Goal: Information Seeking & Learning: Learn about a topic

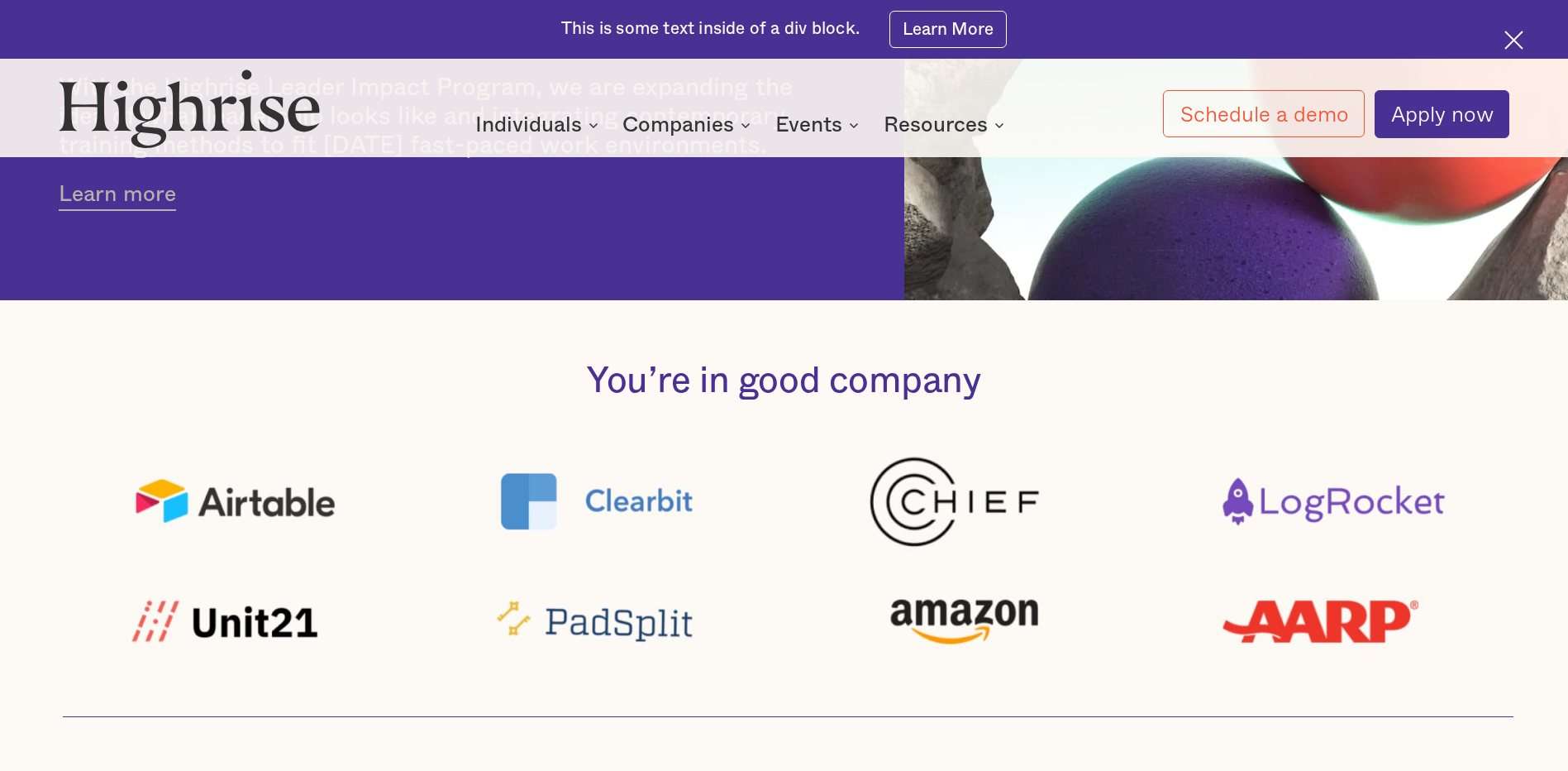
scroll to position [985, 0]
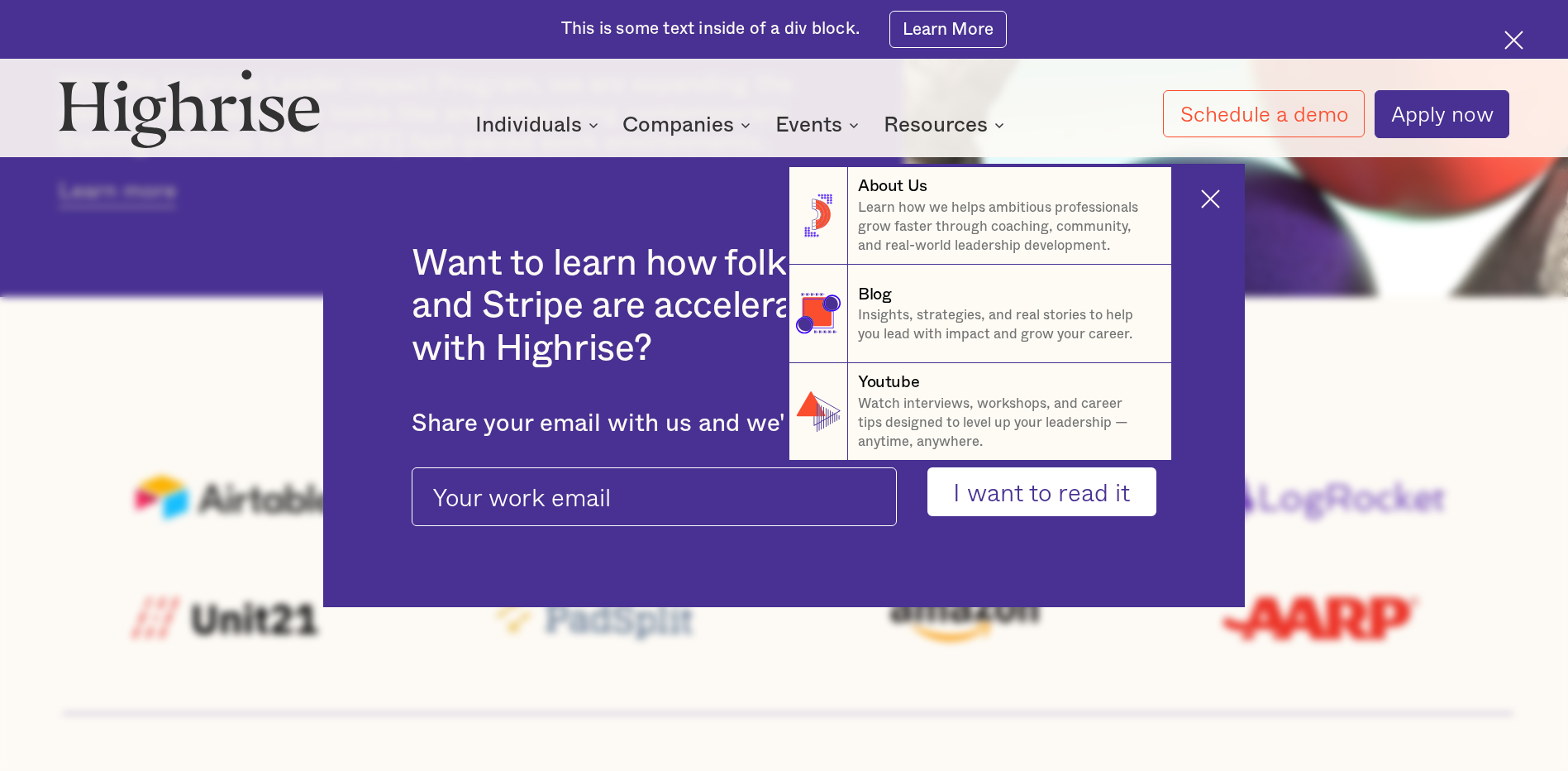
click at [1219, 196] on nav "8 About Us Learn how we helps ambitious professionals grow faster through coach…" at bounding box center [784, 294] width 992 height 333
click at [1219, 193] on nav "8 About Us Learn how we helps ambitious professionals grow faster through coach…" at bounding box center [784, 294] width 992 height 333
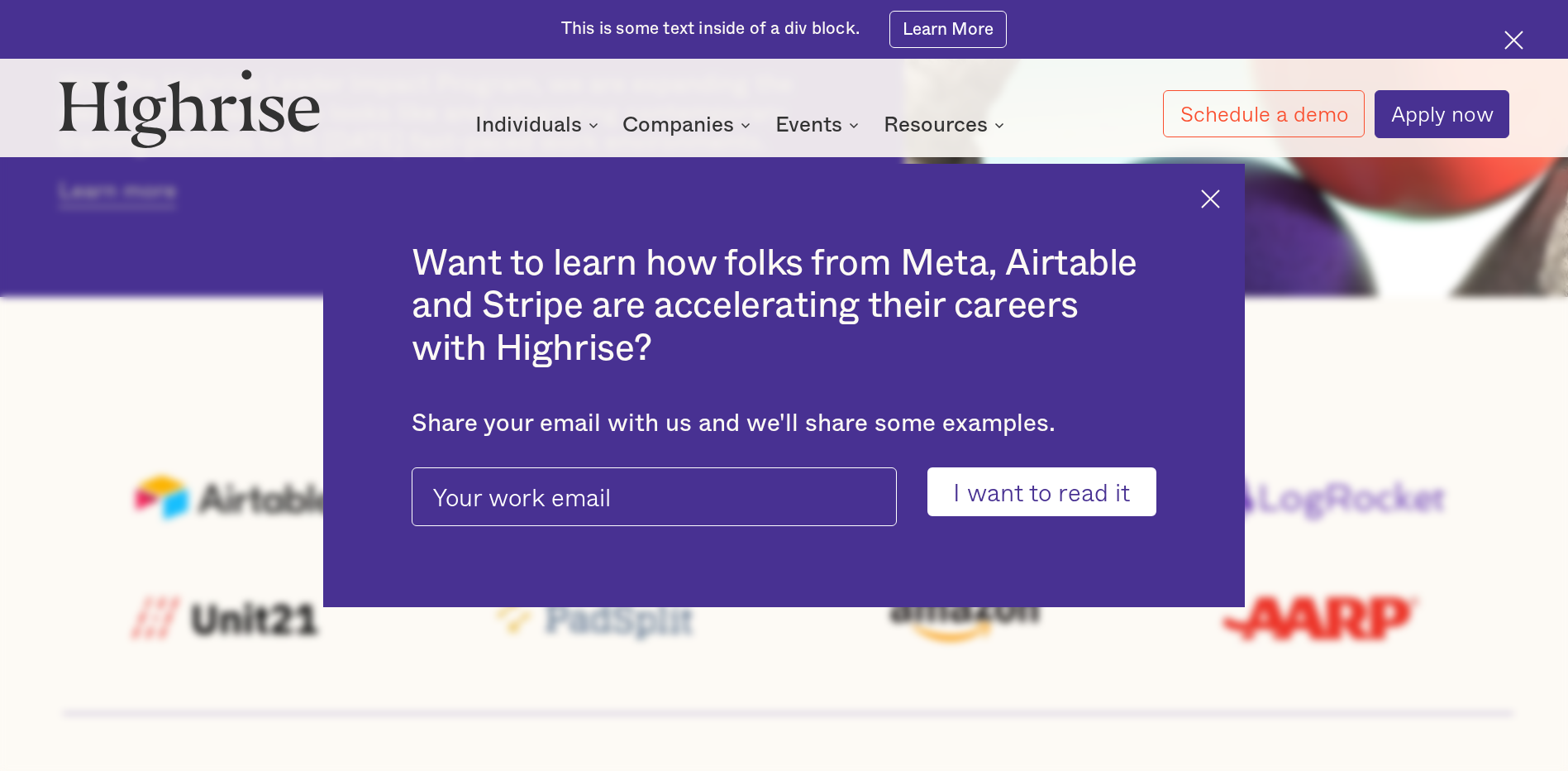
click at [1105, 124] on div "How it works Individuals Programs 1 Highrise Leader A 6-month program to grow l…" at bounding box center [741, 125] width 842 height 25
click at [1217, 202] on img at bounding box center [1210, 198] width 19 height 19
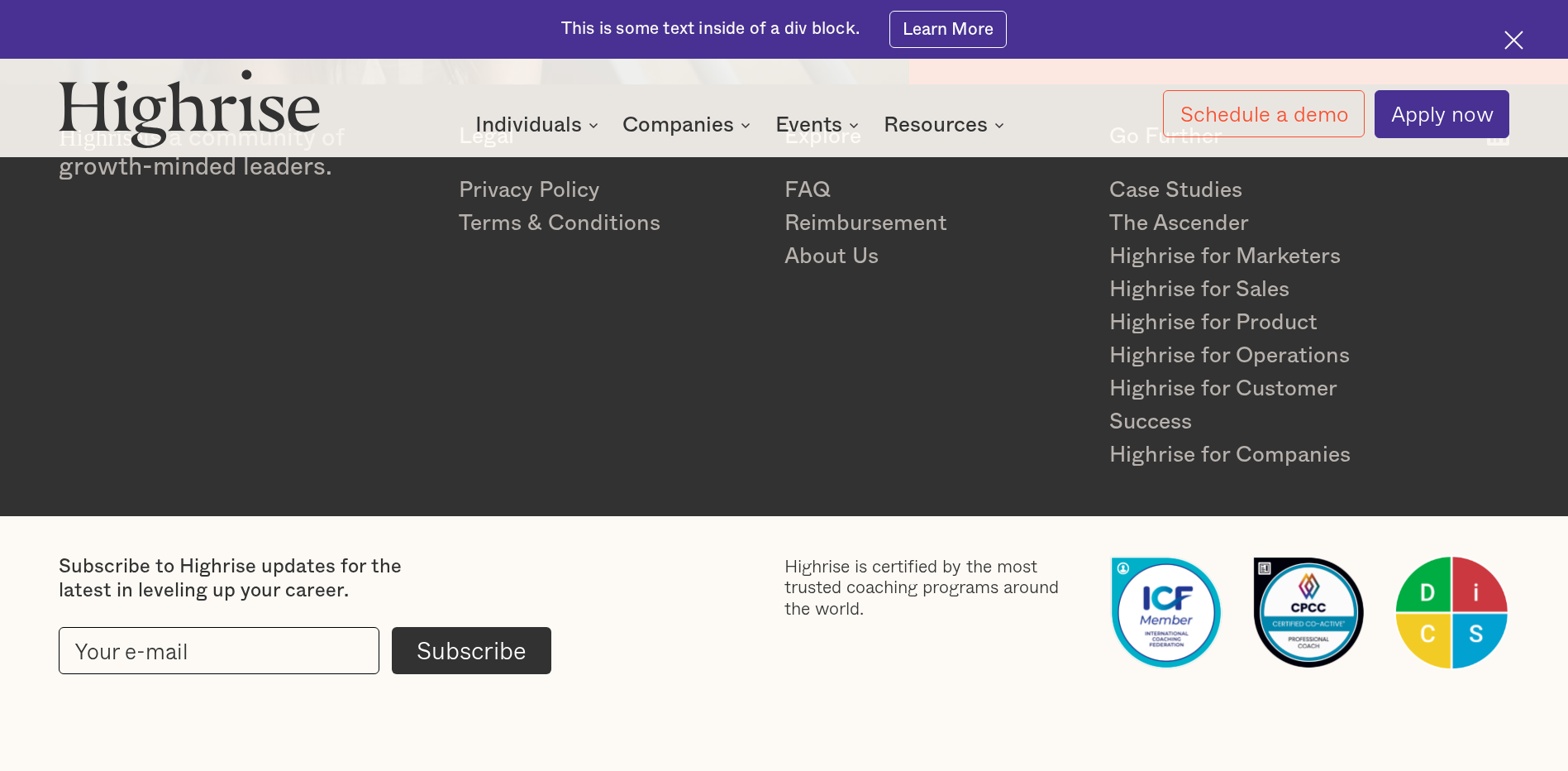
scroll to position [3380, 0]
click at [840, 250] on link "About Us" at bounding box center [935, 256] width 301 height 33
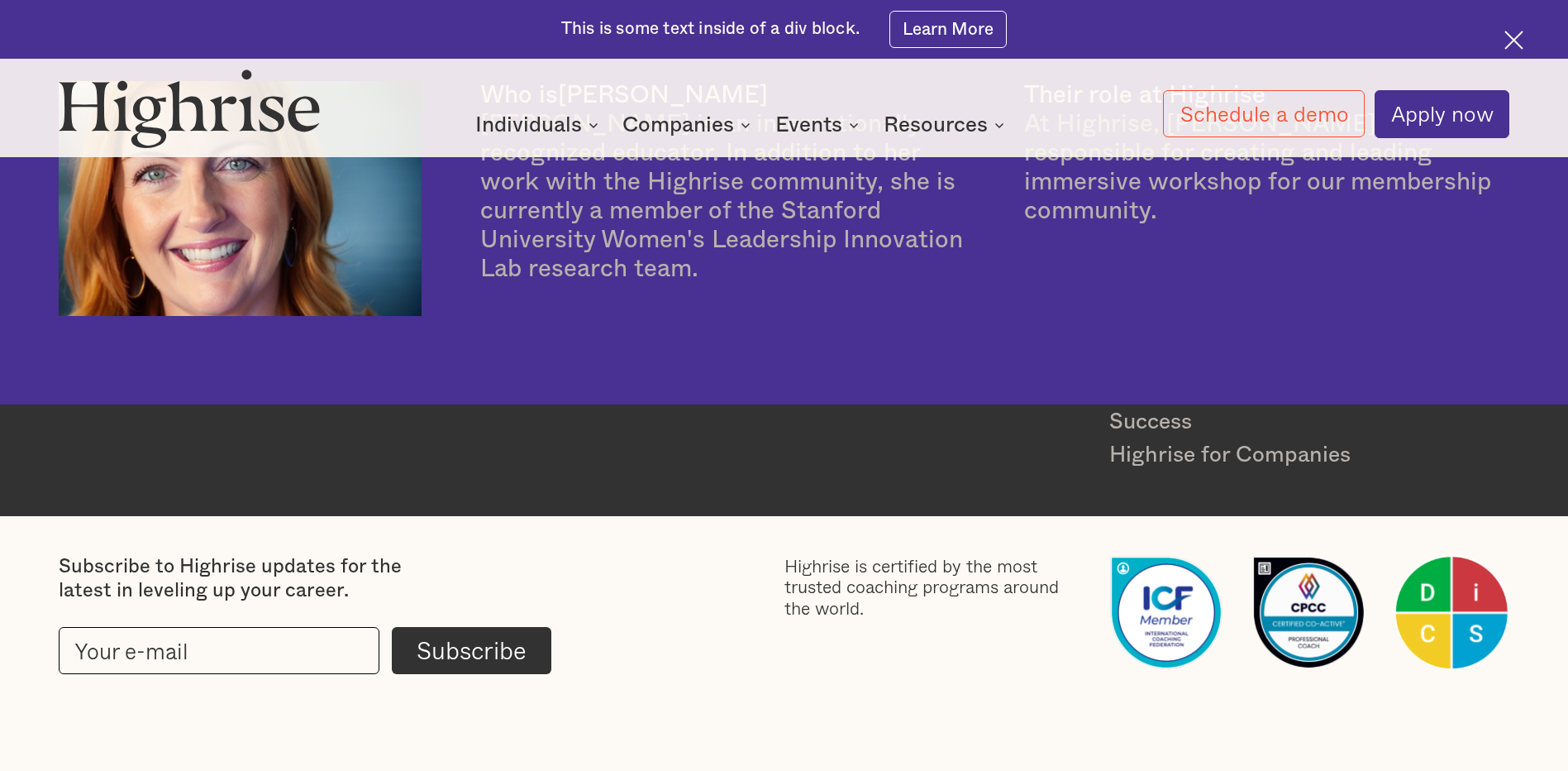
scroll to position [5409, 0]
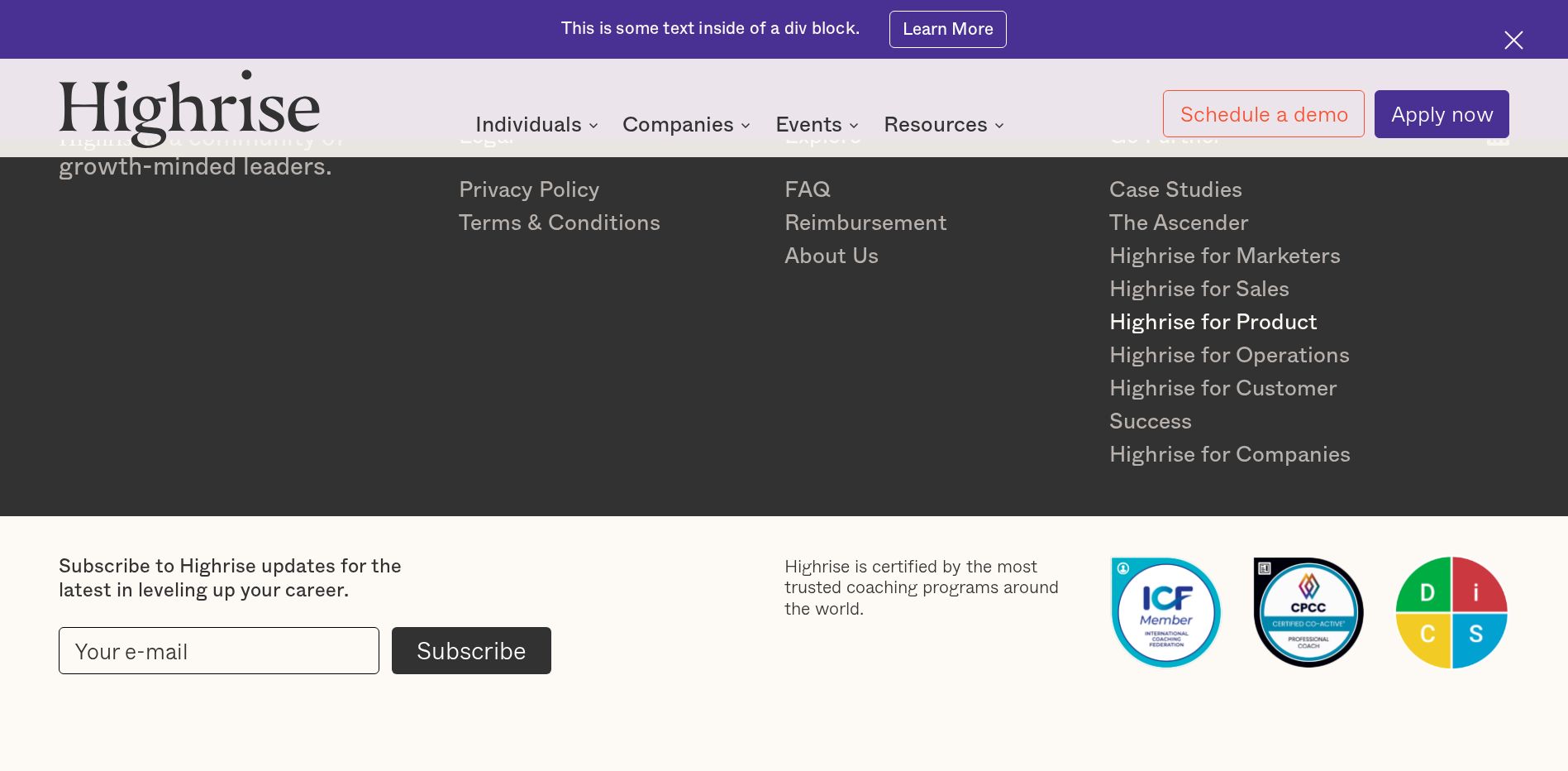
click at [1233, 321] on link "Highrise for Product" at bounding box center [1259, 323] width 301 height 33
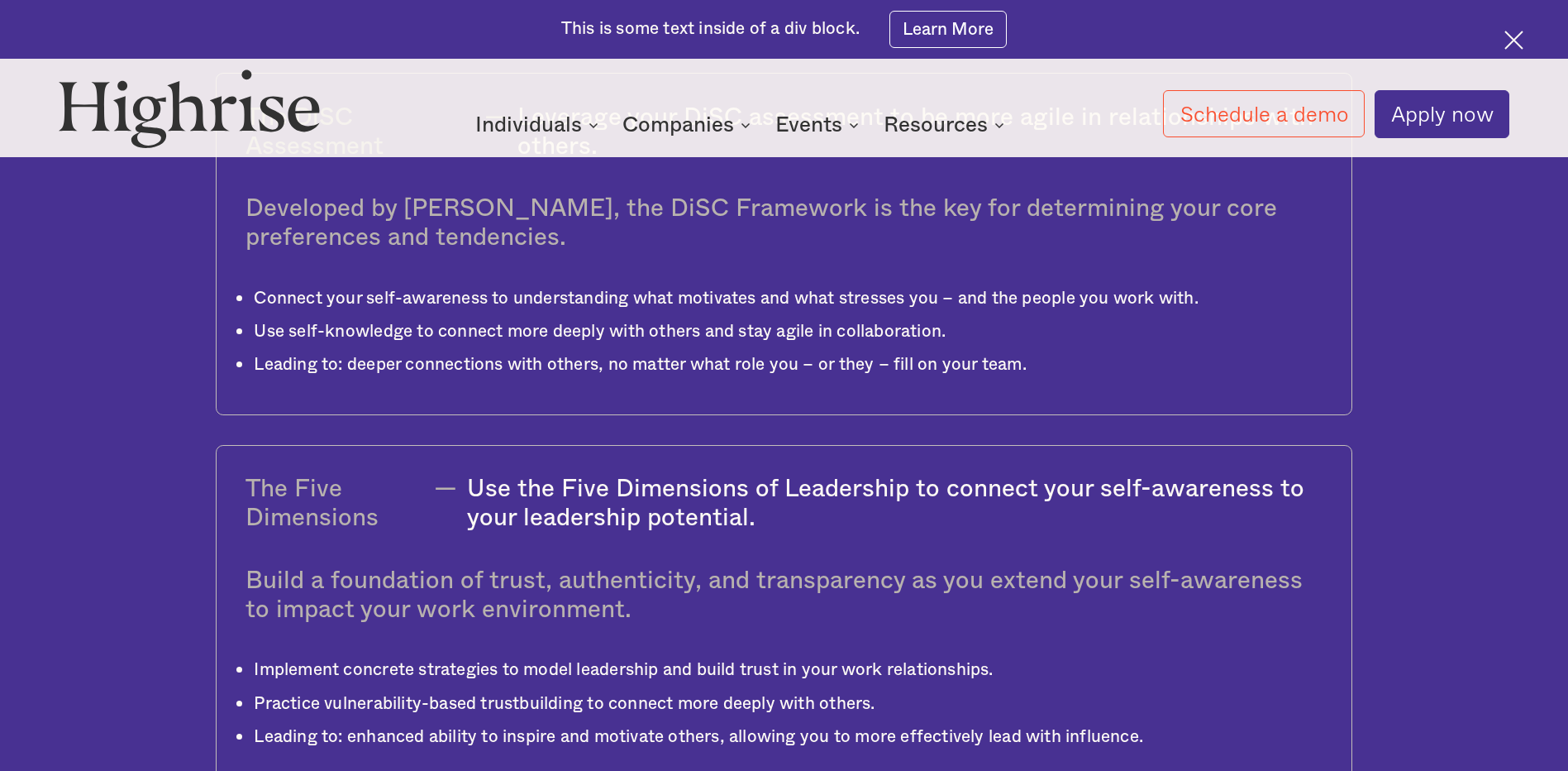
scroll to position [5332, 0]
